Goal: Task Accomplishment & Management: Manage account settings

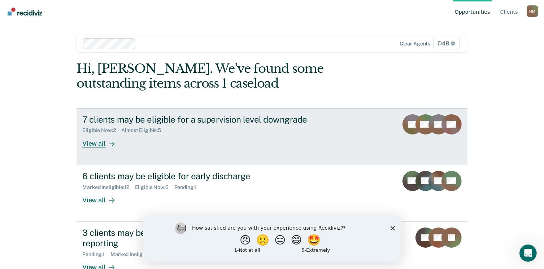
click at [101, 141] on div "View all" at bounding box center [102, 140] width 40 height 14
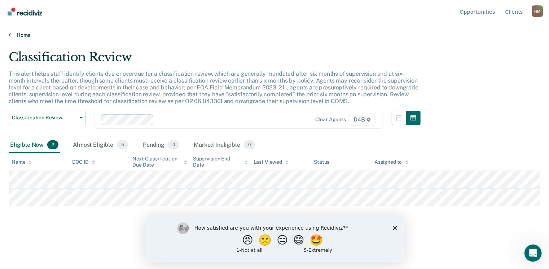
click at [27, 35] on link "Home" at bounding box center [275, 35] width 532 height 6
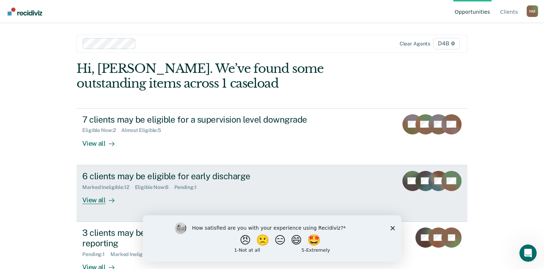
click at [102, 199] on div "View all" at bounding box center [102, 197] width 40 height 14
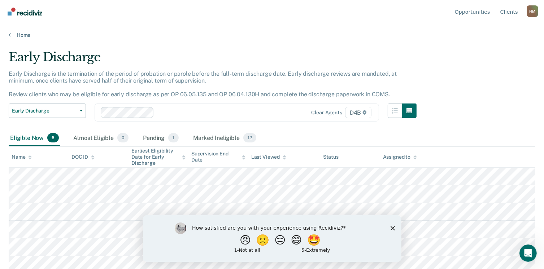
scroll to position [4, 0]
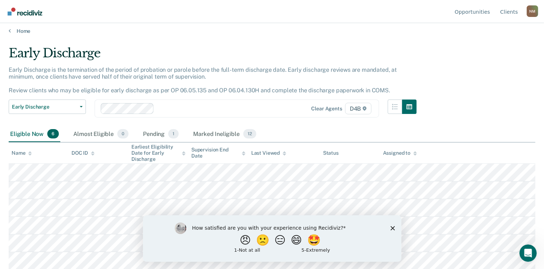
click at [496, 104] on div "Early Discharge Early Discharge is the termination of the period of probation o…" at bounding box center [272, 128] width 526 height 165
click at [393, 227] on polygon "Close survey" at bounding box center [392, 228] width 4 height 4
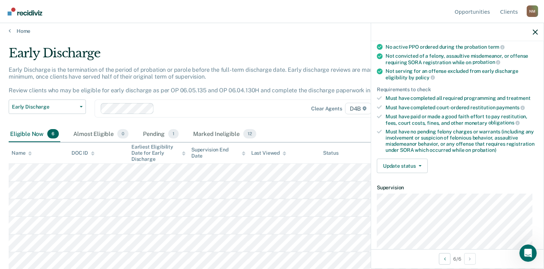
scroll to position [72, 0]
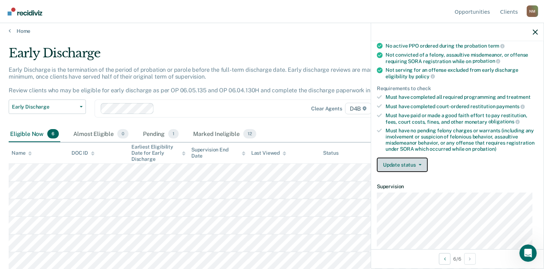
click at [414, 166] on button "Update status" at bounding box center [402, 165] width 51 height 14
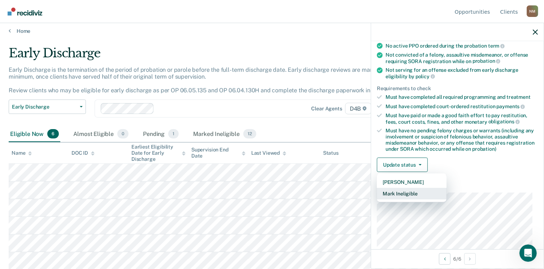
click at [410, 191] on button "Mark Ineligible" at bounding box center [412, 194] width 70 height 12
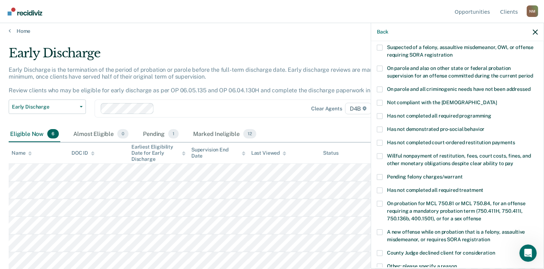
click at [378, 188] on span at bounding box center [380, 191] width 6 height 6
click at [483, 188] on input "Has not completed all required treatment" at bounding box center [483, 188] width 0 height 0
click at [379, 113] on span at bounding box center [380, 116] width 6 height 6
click at [491, 113] on input "Has not completed all required programming" at bounding box center [491, 113] width 0 height 0
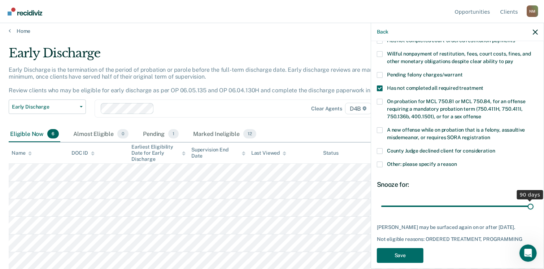
drag, startPoint x: 431, startPoint y: 198, endPoint x: 551, endPoint y: 185, distance: 120.7
type input "90"
click at [533, 200] on input "range" at bounding box center [457, 206] width 152 height 13
click at [388, 248] on button "Save" at bounding box center [400, 255] width 47 height 15
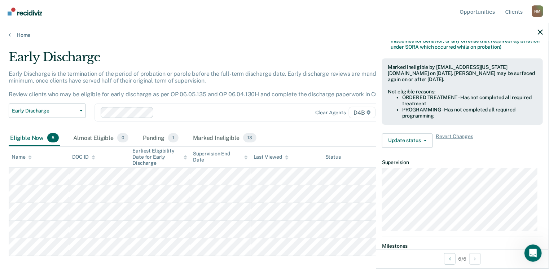
scroll to position [152, 0]
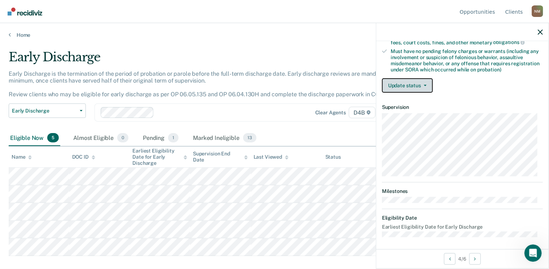
click at [421, 85] on button "Update status" at bounding box center [407, 85] width 51 height 14
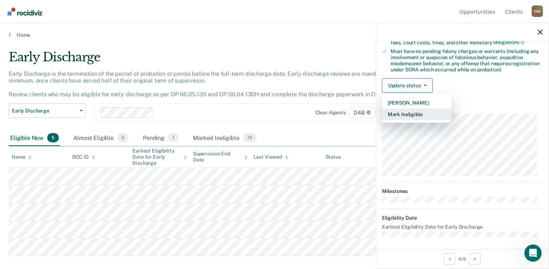
click at [417, 111] on button "Mark Ineligible" at bounding box center [417, 115] width 70 height 12
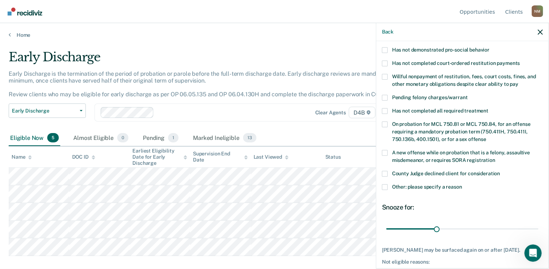
scroll to position [79, 0]
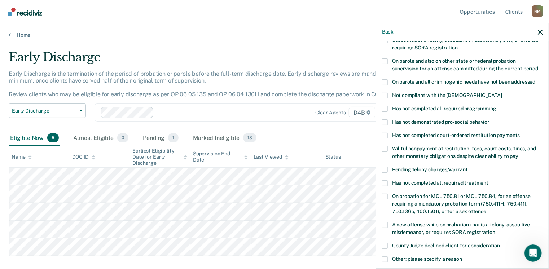
click at [390, 133] on label "Has not completed court-ordered restitution payments" at bounding box center [462, 137] width 161 height 8
click at [520, 133] on input "Has not completed court-ordered restitution payments" at bounding box center [520, 133] width 0 height 0
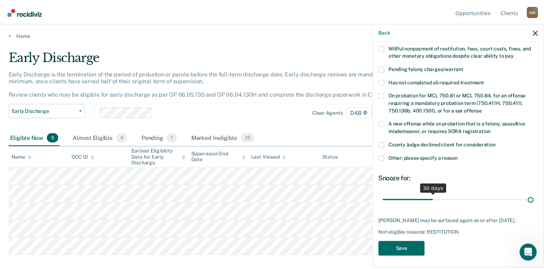
scroll to position [174, 0]
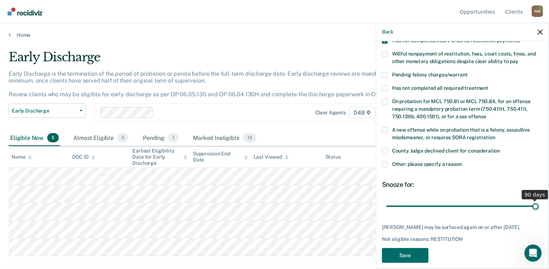
drag, startPoint x: 437, startPoint y: 192, endPoint x: 551, endPoint y: 191, distance: 114.0
type input "90"
click at [539, 200] on input "range" at bounding box center [462, 206] width 152 height 13
click at [413, 249] on button "Save" at bounding box center [405, 255] width 47 height 15
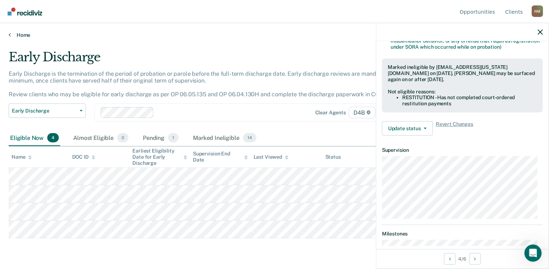
click at [14, 35] on link "Home" at bounding box center [275, 35] width 532 height 6
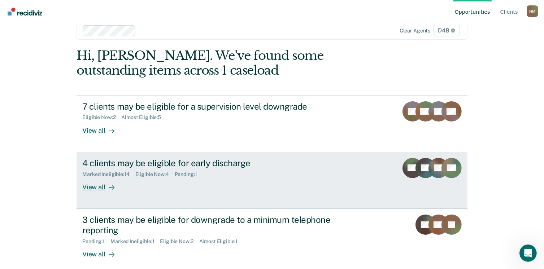
scroll to position [19, 0]
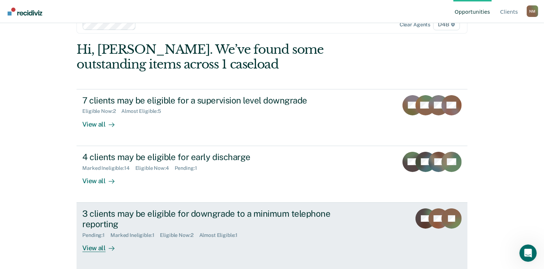
click at [95, 249] on div "View all" at bounding box center [102, 245] width 40 height 14
